Goal: Check status: Check status

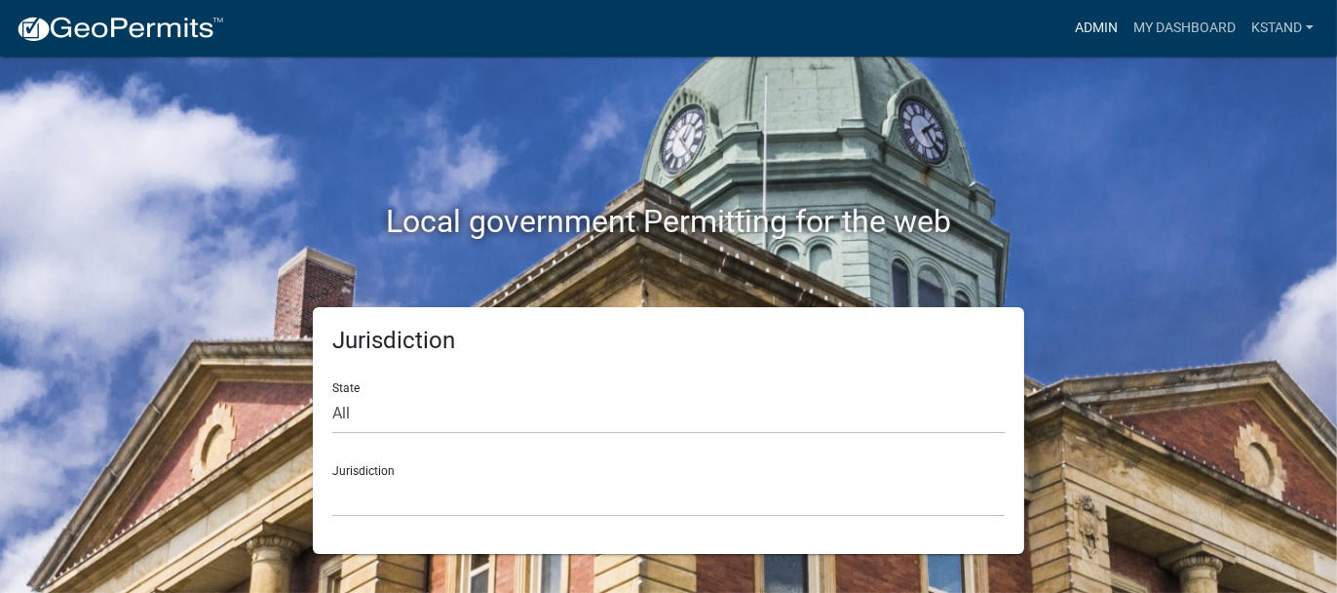
click at [1091, 29] on link "Admin" at bounding box center [1096, 28] width 58 height 37
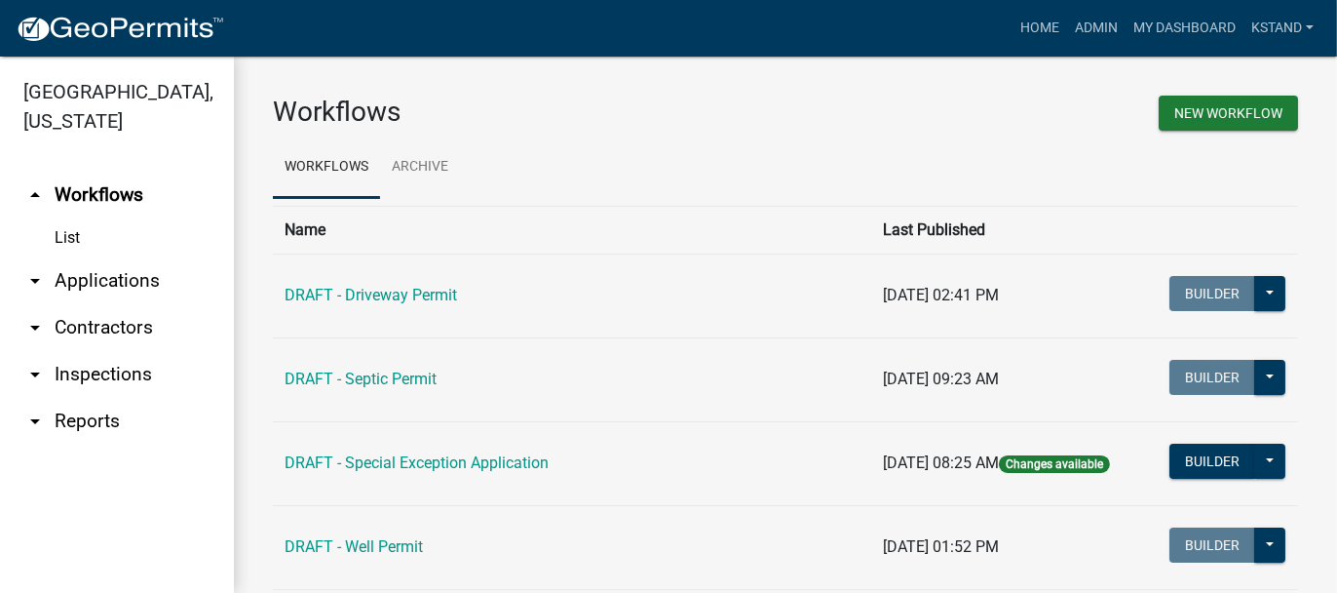
click at [79, 277] on link "arrow_drop_down Applications" at bounding box center [117, 280] width 234 height 47
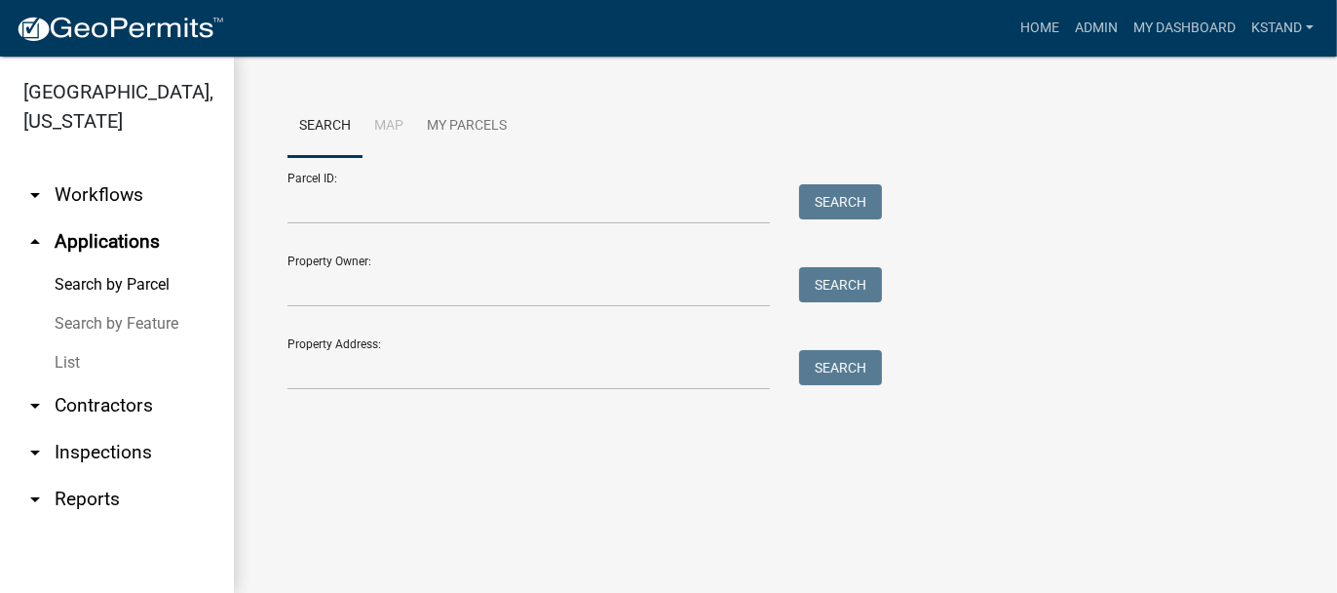
click at [78, 357] on link "List" at bounding box center [117, 362] width 234 height 39
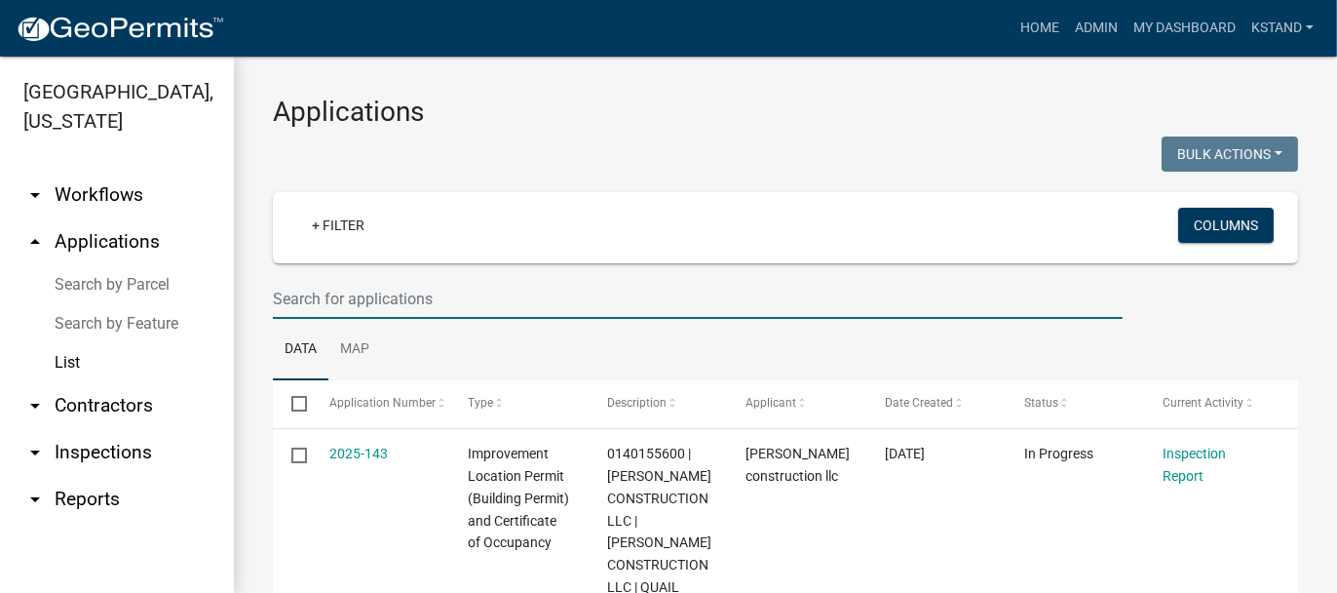
click at [331, 288] on input "text" at bounding box center [698, 299] width 850 height 40
click at [350, 288] on input "text" at bounding box center [698, 299] width 850 height 40
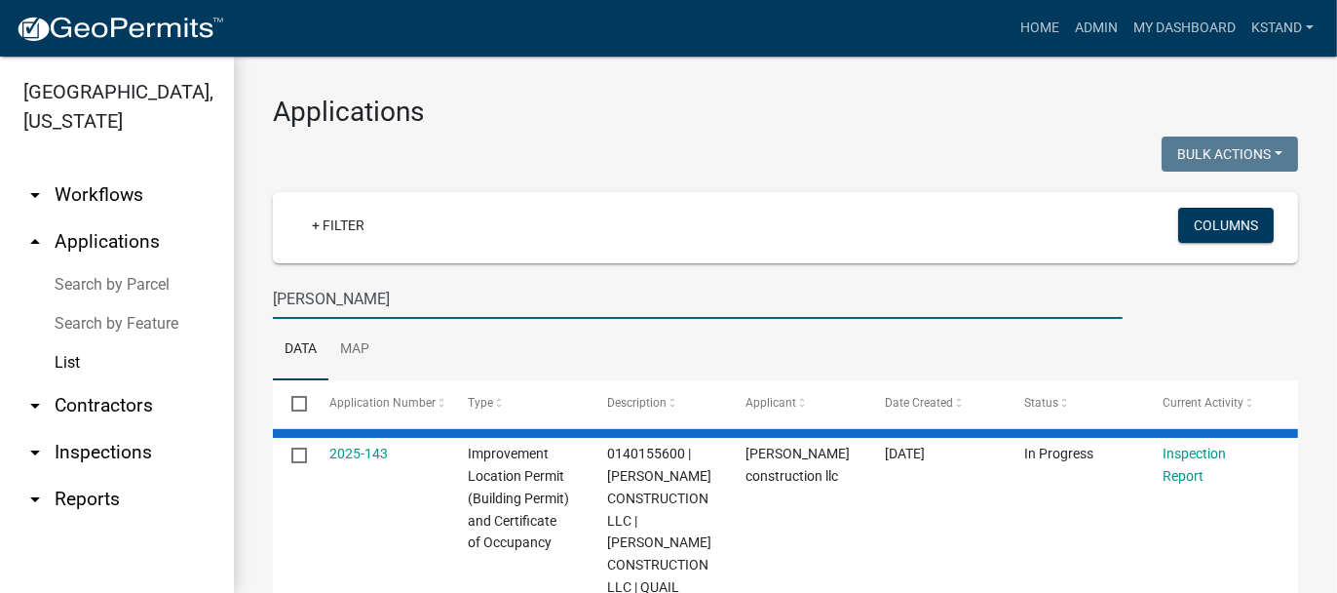
type input "[PERSON_NAME]"
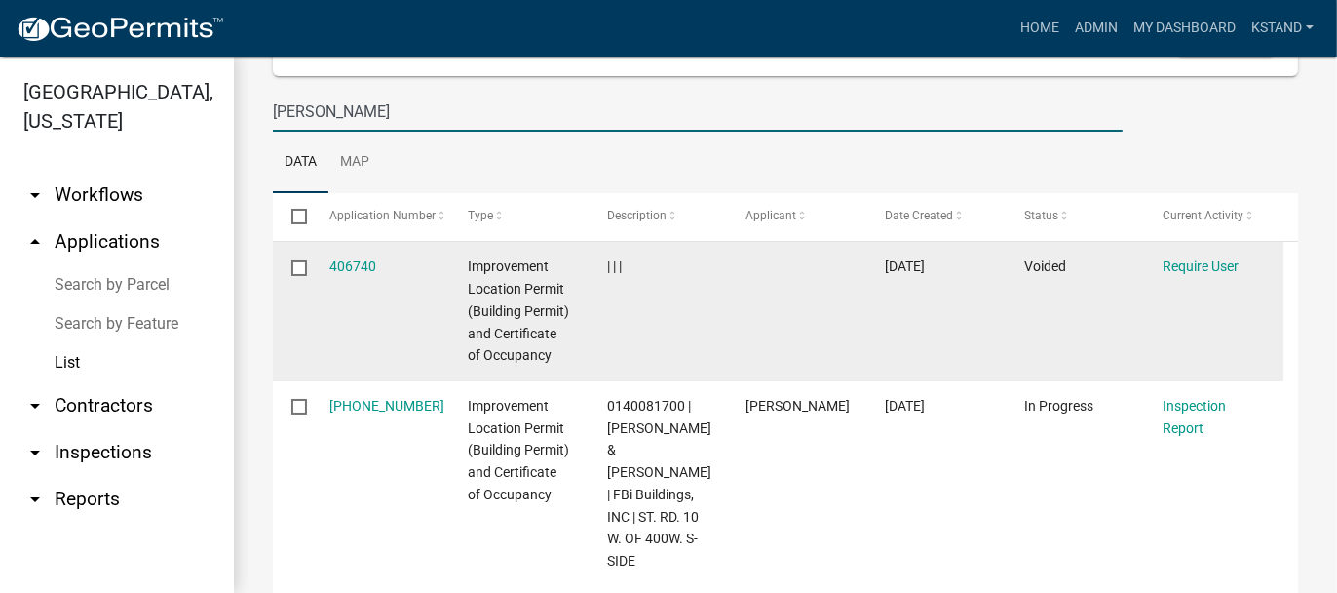
scroll to position [195, 0]
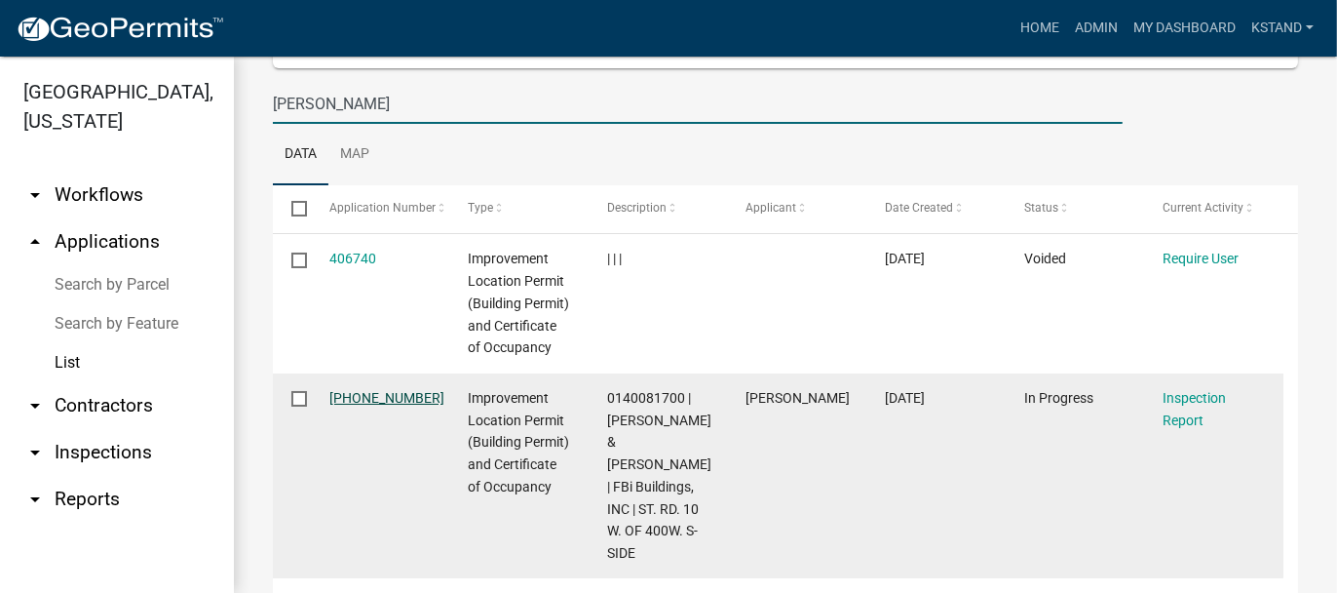
click at [348, 405] on link "[PHONE_NUMBER]" at bounding box center [386, 398] width 115 height 16
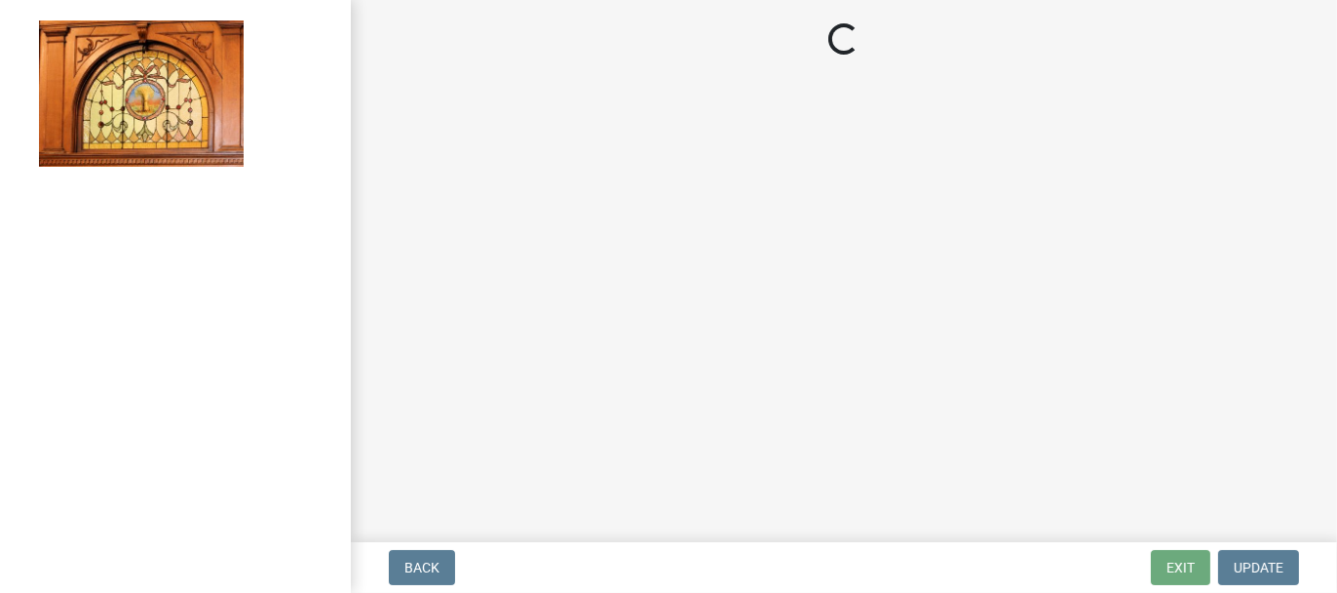
select select "62bb873c-c571-4454-ac8a-8c216551e2a3"
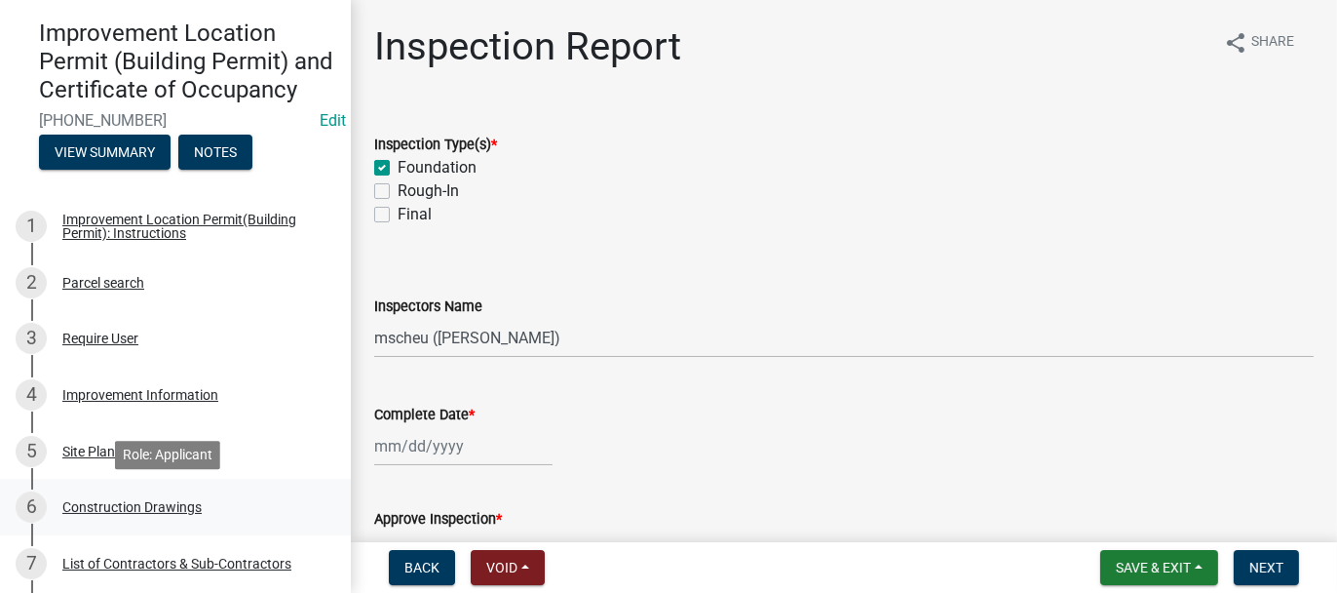
scroll to position [195, 0]
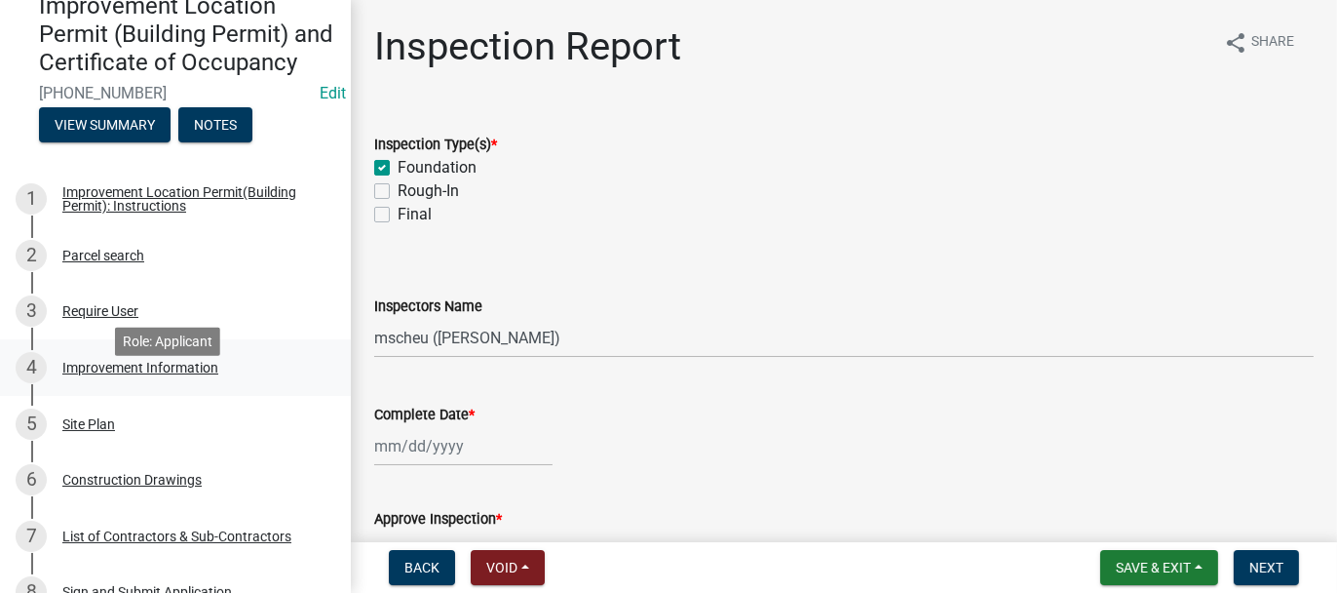
click at [104, 374] on div "Improvement Information" at bounding box center [140, 368] width 156 height 14
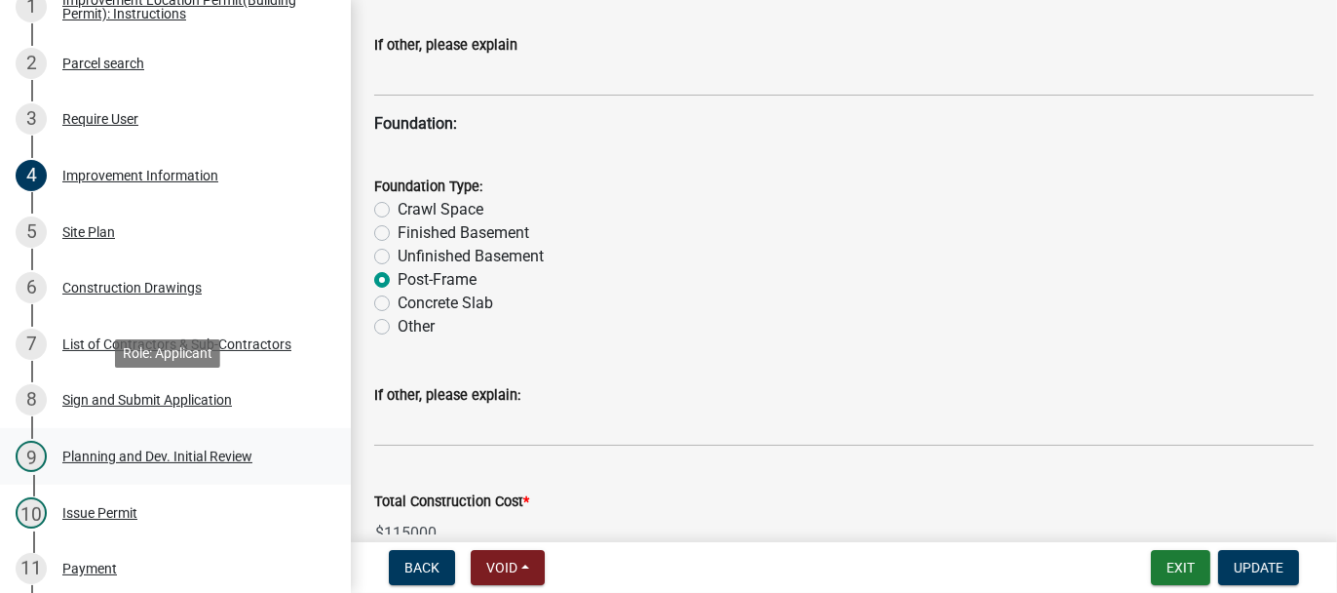
scroll to position [390, 0]
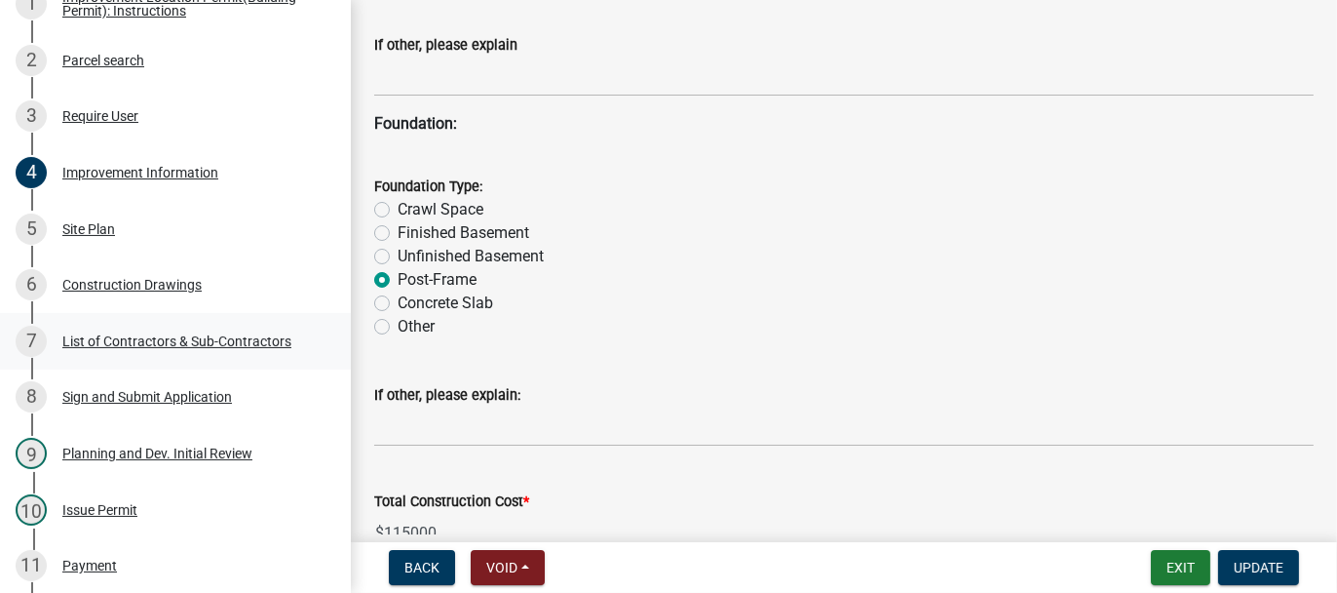
click at [181, 348] on div "List of Contractors & Sub-Contractors" at bounding box center [176, 341] width 229 height 14
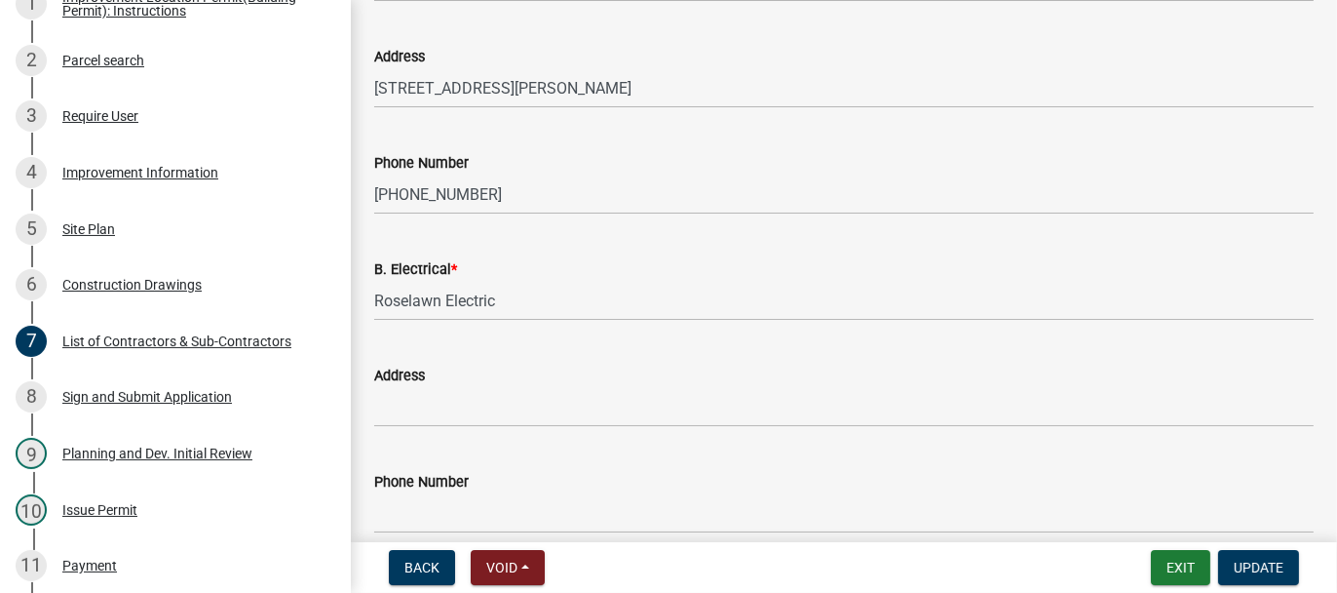
scroll to position [209, 0]
